Goal: Ask a question

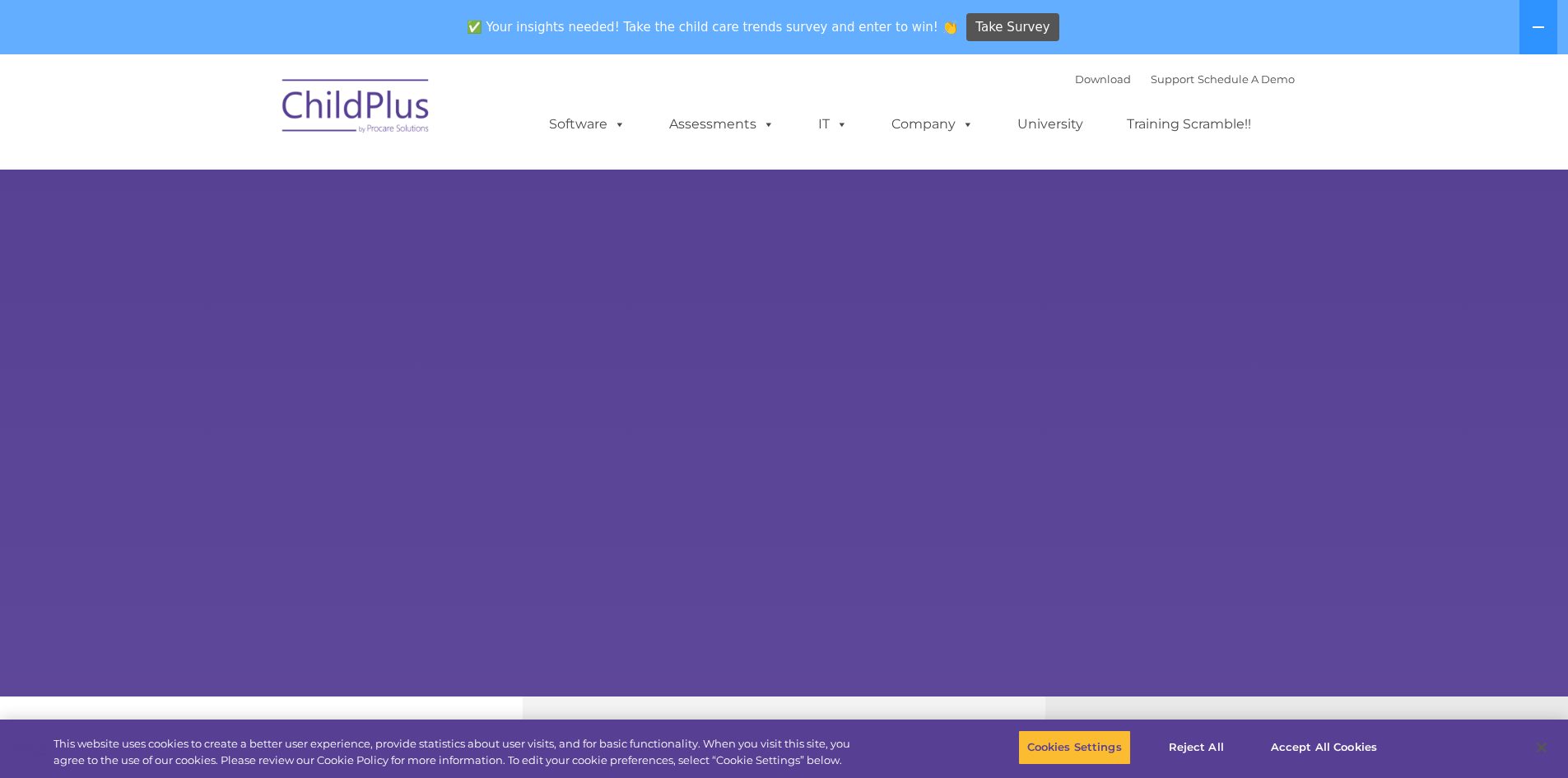
select select "MEDIUM"
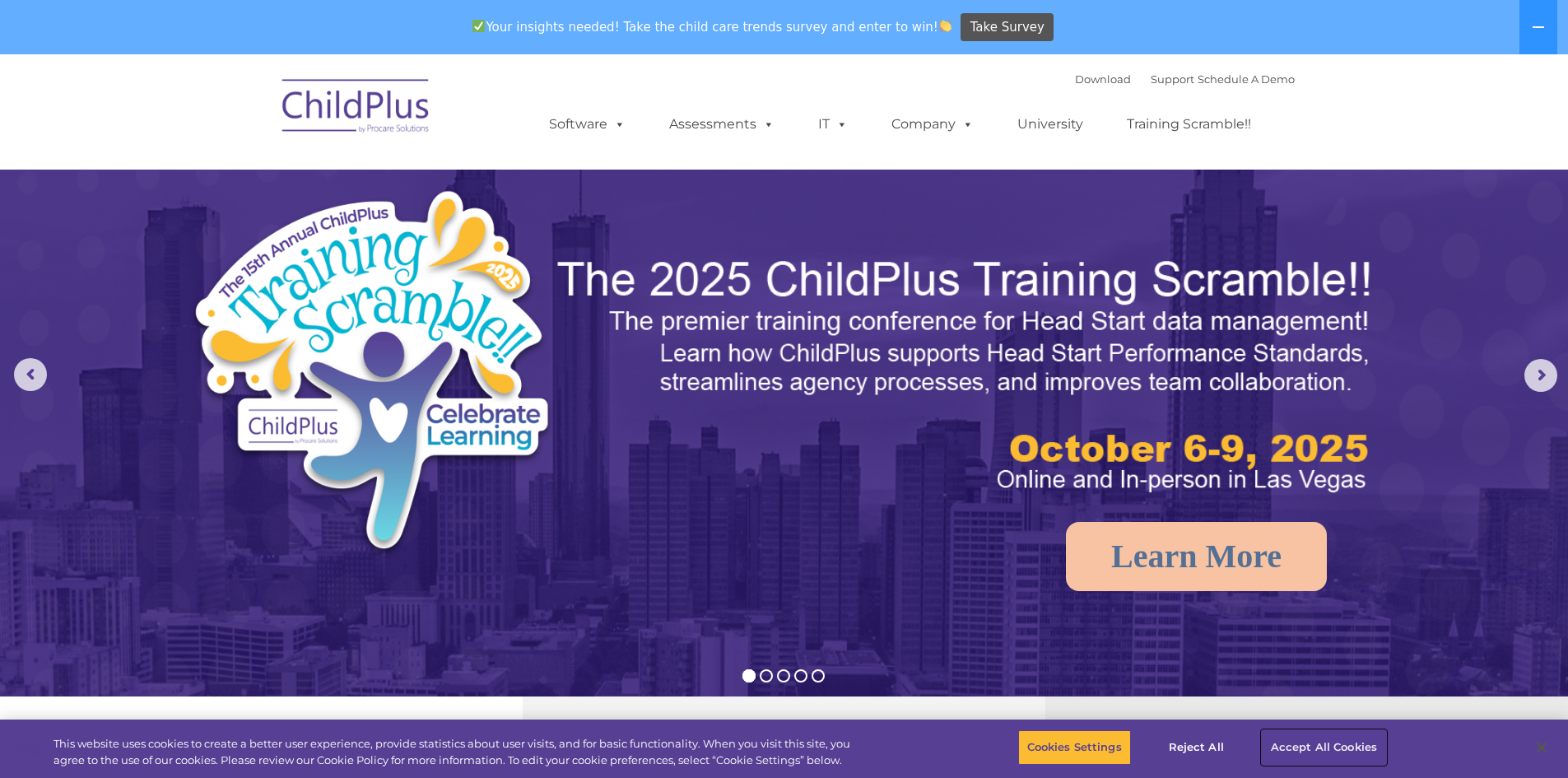
click at [1327, 751] on button "Accept All Cookies" at bounding box center [1323, 747] width 125 height 35
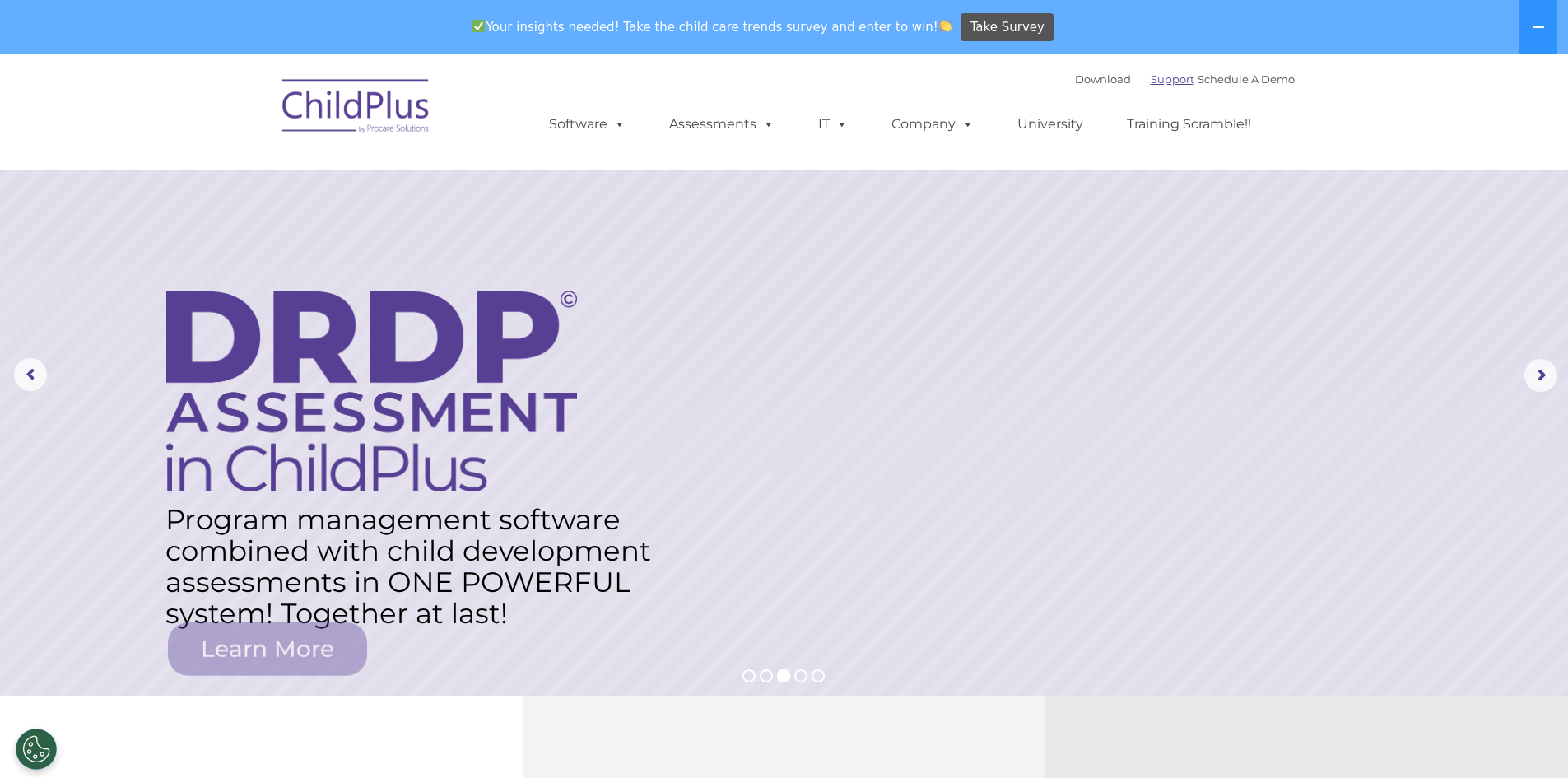
click at [1150, 76] on link "Support" at bounding box center [1172, 79] width 43 height 14
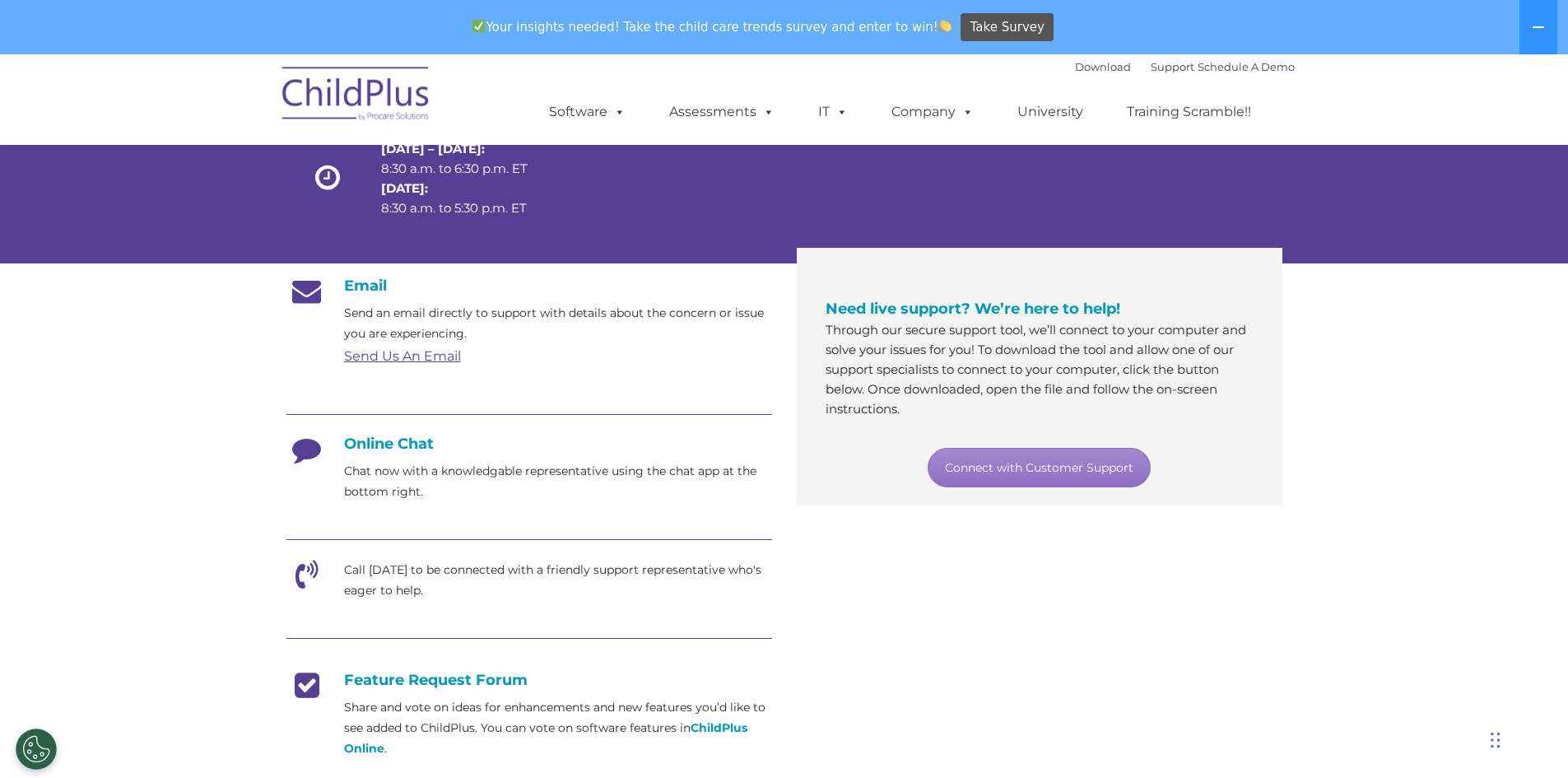
scroll to position [192, 0]
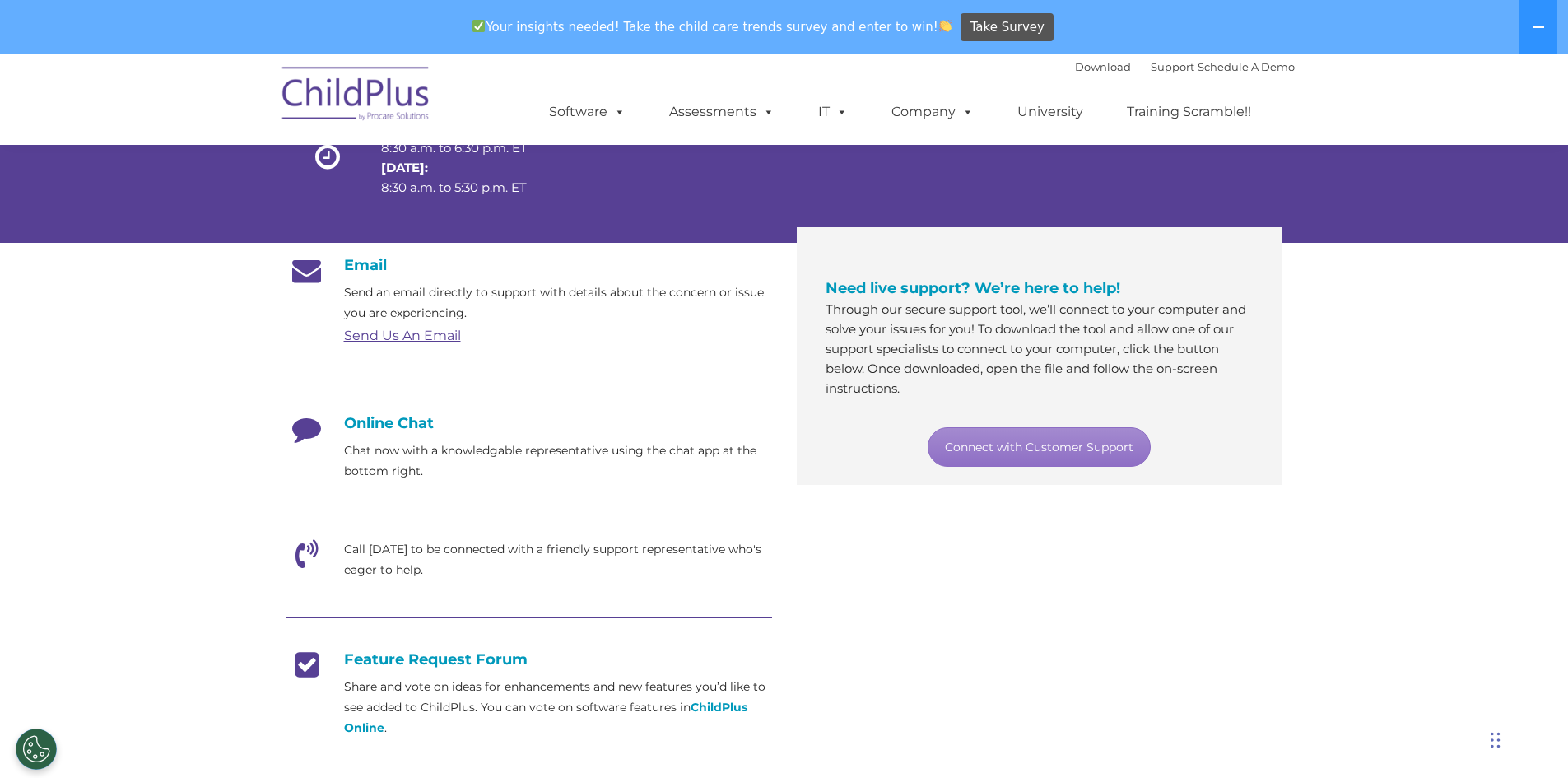
click at [392, 423] on h4 "Online Chat" at bounding box center [529, 423] width 485 height 18
click at [1077, 452] on link "Connect with Customer Support" at bounding box center [1039, 447] width 223 height 40
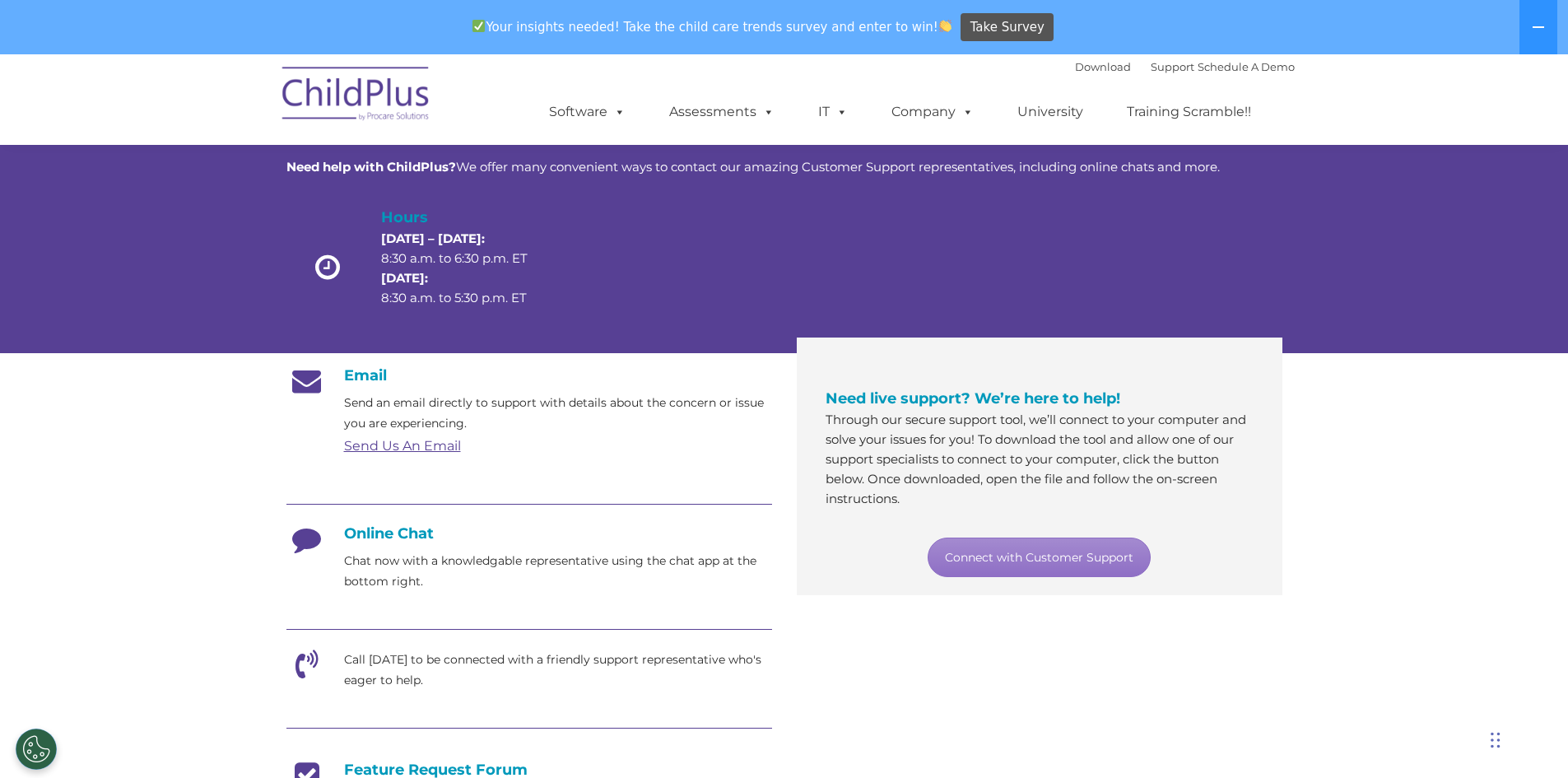
scroll to position [0, 0]
